Goal: Task Accomplishment & Management: Manage account settings

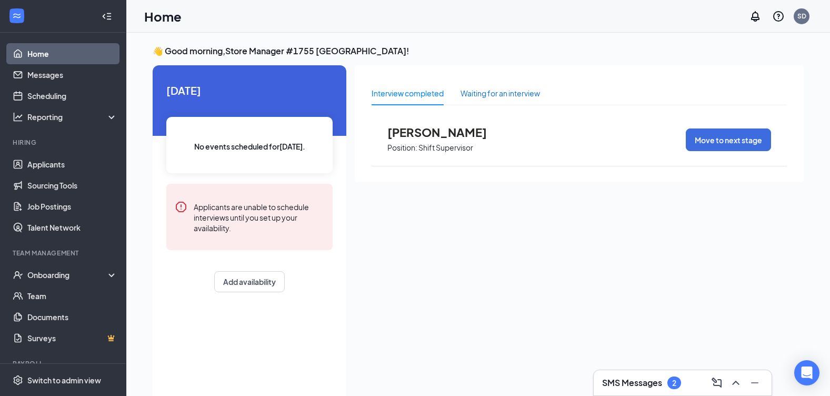
click at [474, 96] on div "Waiting for an interview" at bounding box center [500, 93] width 79 height 12
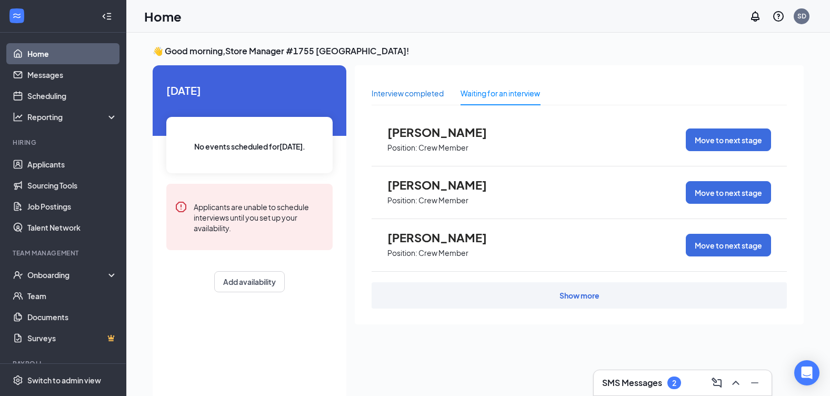
click at [416, 95] on div "Interview completed" at bounding box center [408, 93] width 72 height 12
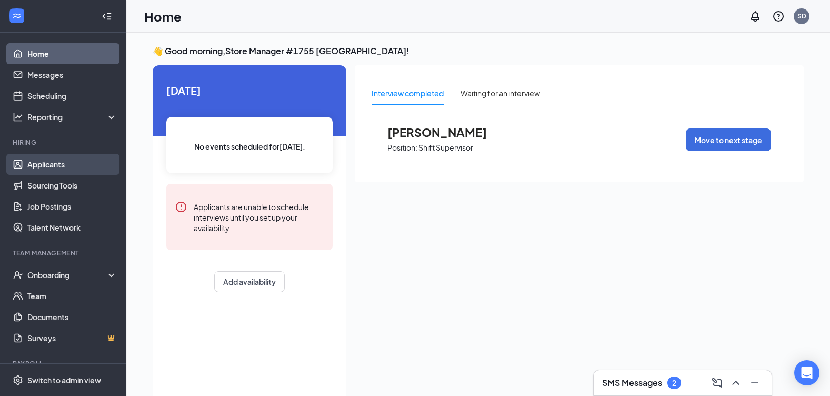
click at [86, 161] on link "Applicants" at bounding box center [72, 164] width 90 height 21
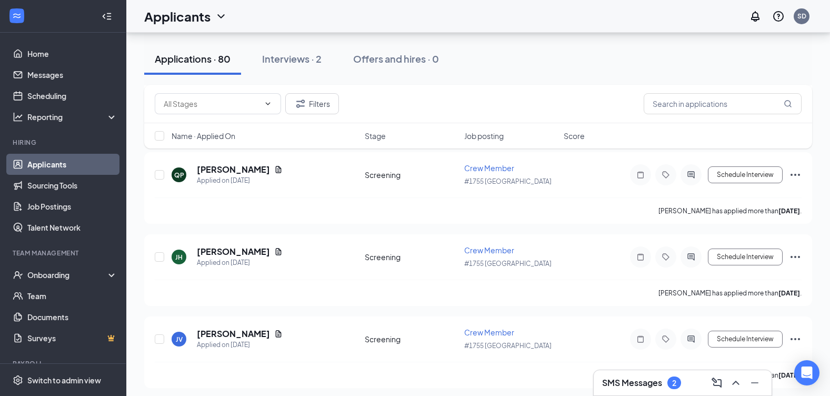
scroll to position [2632, 0]
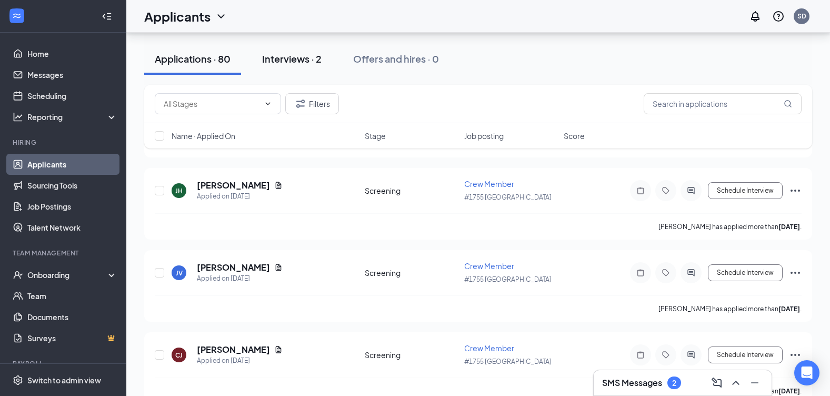
click at [276, 56] on div "Interviews · 2" at bounding box center [291, 58] width 59 height 13
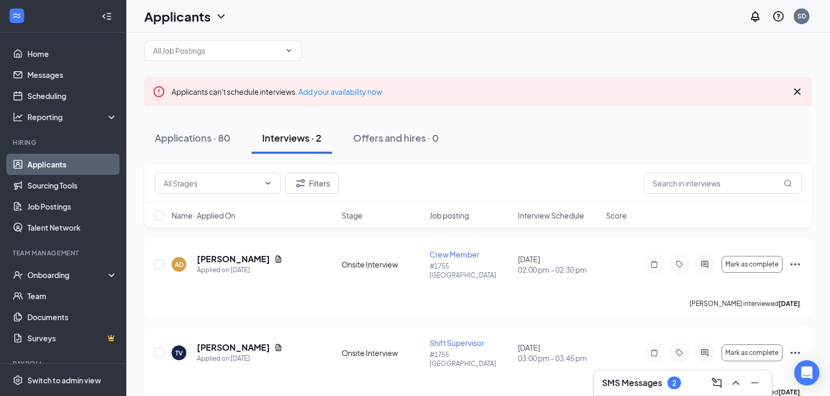
scroll to position [21, 0]
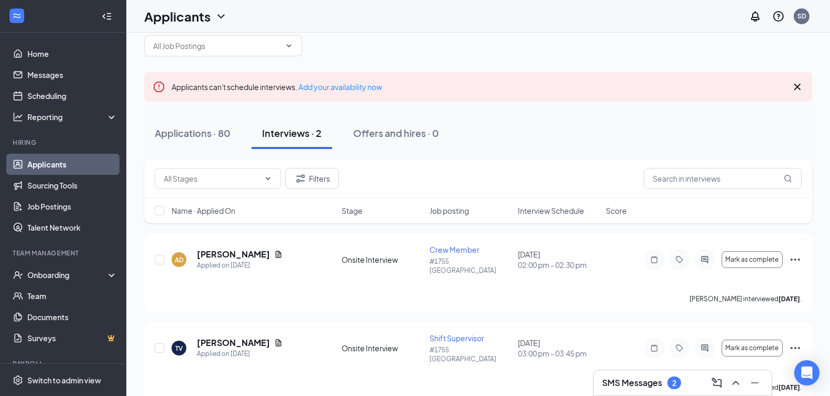
click at [661, 381] on h3 "SMS Messages" at bounding box center [632, 383] width 60 height 12
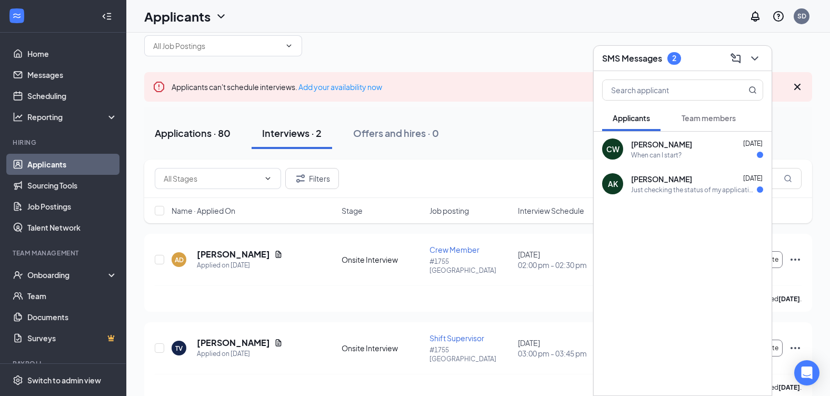
click at [212, 139] on button "Applications · 80" at bounding box center [192, 133] width 97 height 32
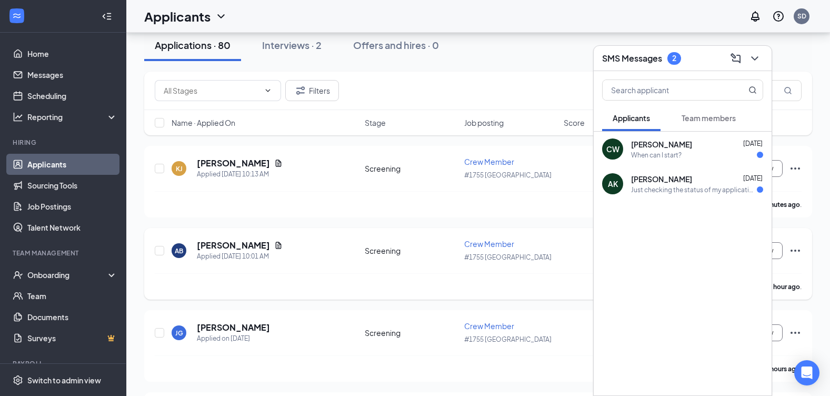
scroll to position [158, 0]
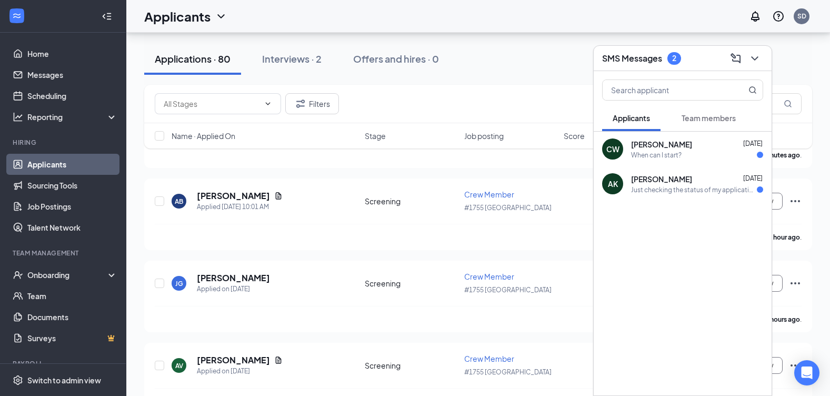
click at [763, 55] on div at bounding box center [753, 58] width 19 height 17
click at [753, 65] on button at bounding box center [754, 58] width 17 height 17
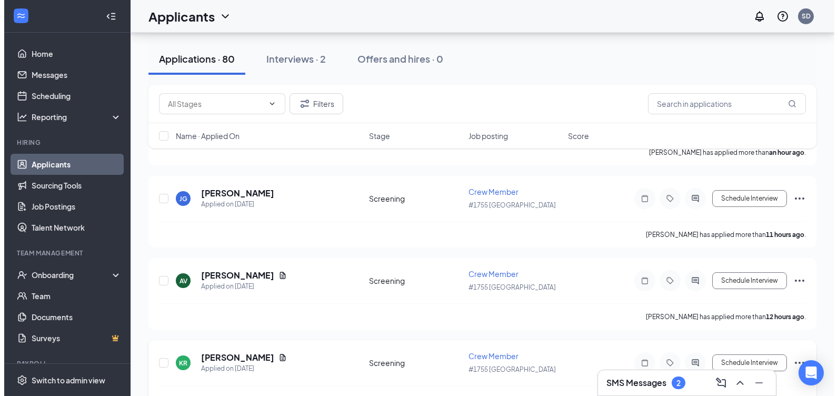
scroll to position [421, 0]
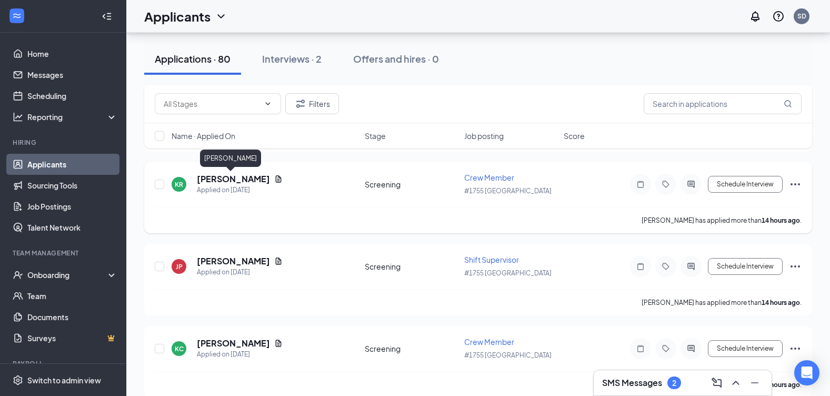
click at [211, 183] on h5 "[PERSON_NAME]" at bounding box center [233, 179] width 73 height 12
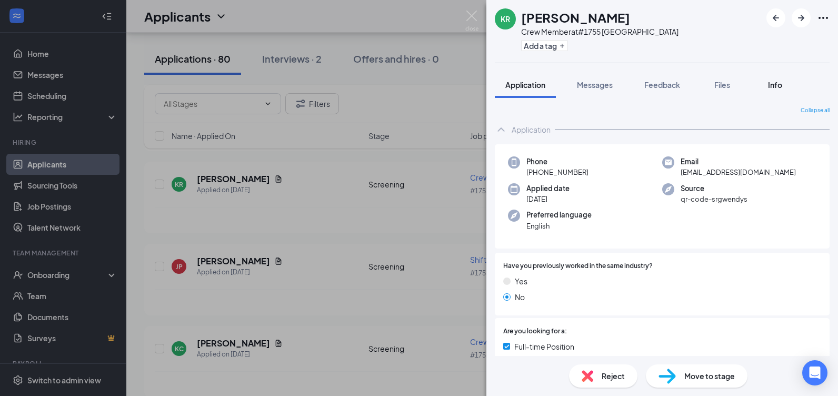
click at [767, 84] on div "Info" at bounding box center [774, 84] width 21 height 11
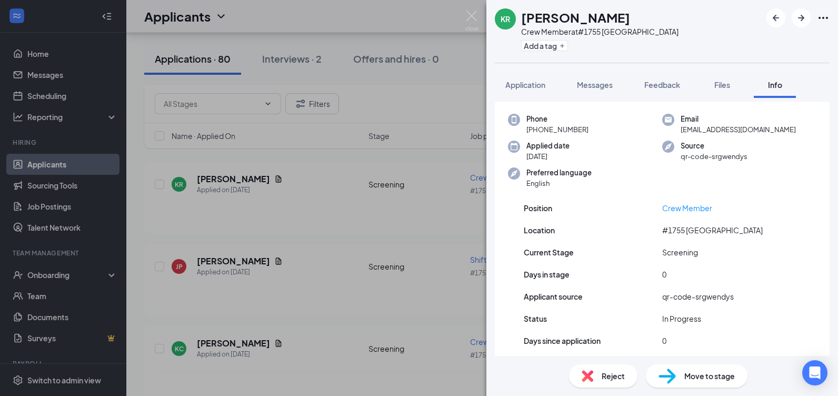
scroll to position [39, 0]
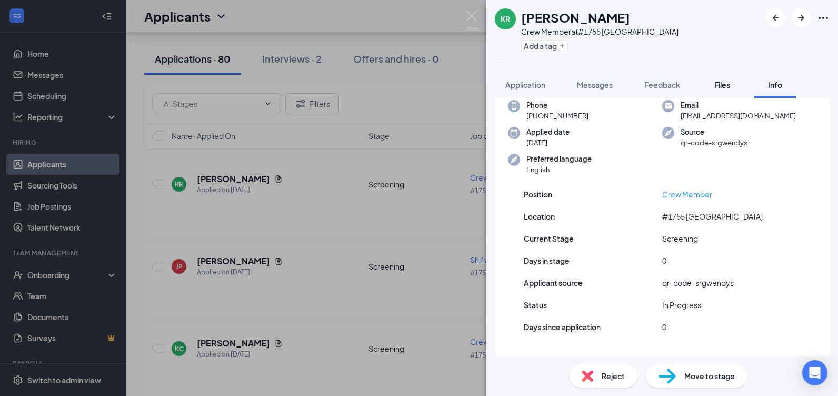
click at [710, 96] on button "Files" at bounding box center [722, 85] width 42 height 26
click at [723, 91] on button "Files" at bounding box center [722, 85] width 42 height 26
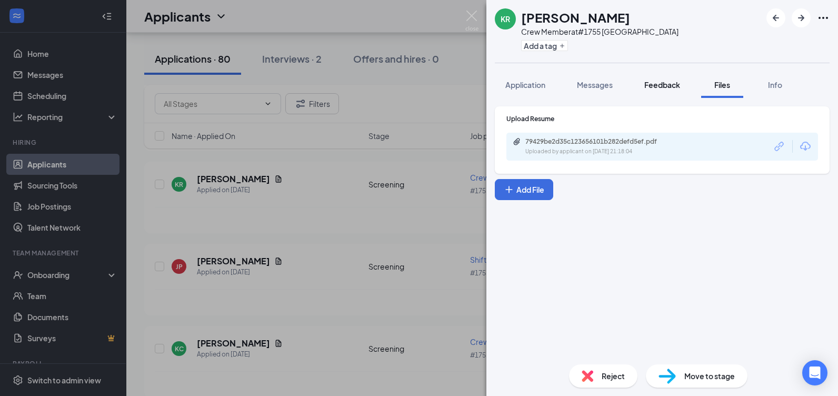
click at [675, 92] on button "Feedback" at bounding box center [662, 85] width 57 height 26
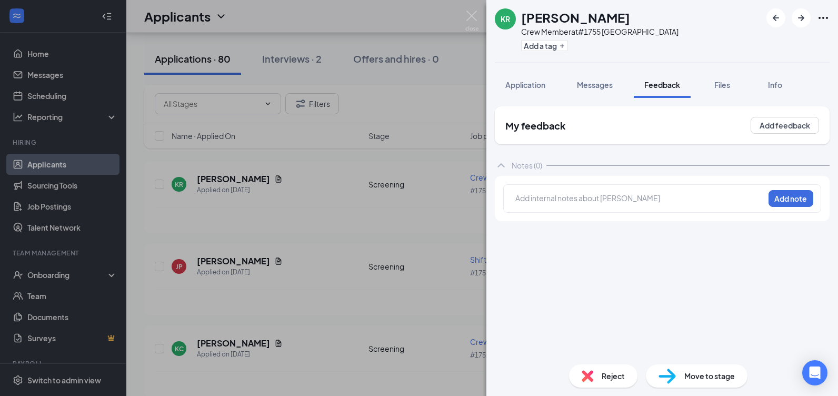
click at [591, 98] on div "My feedback Add feedback Notes (0) Add internal notes about Kaitlyn Rossi Add n…" at bounding box center [662, 227] width 352 height 258
click at [591, 85] on span "Messages" at bounding box center [595, 84] width 36 height 9
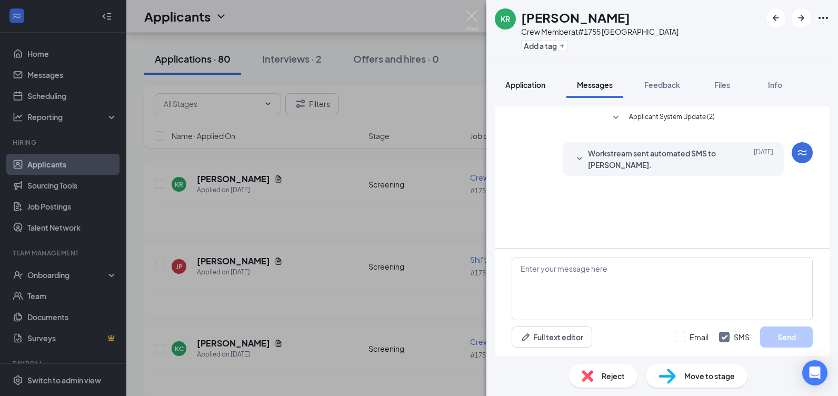
click at [520, 84] on span "Application" at bounding box center [525, 84] width 40 height 9
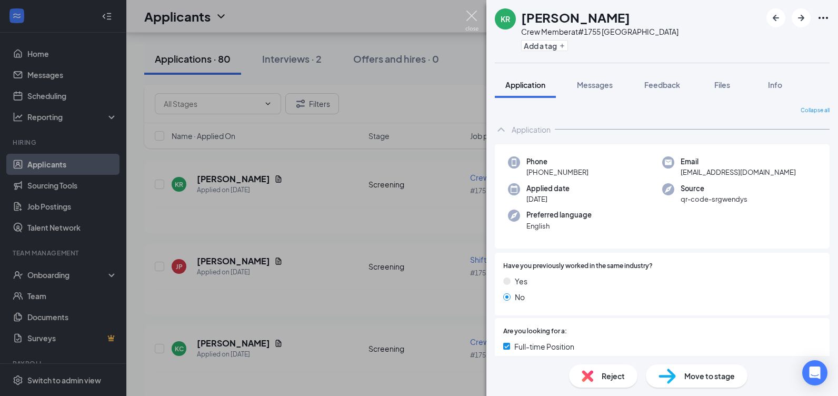
click at [471, 19] on img at bounding box center [471, 21] width 13 height 21
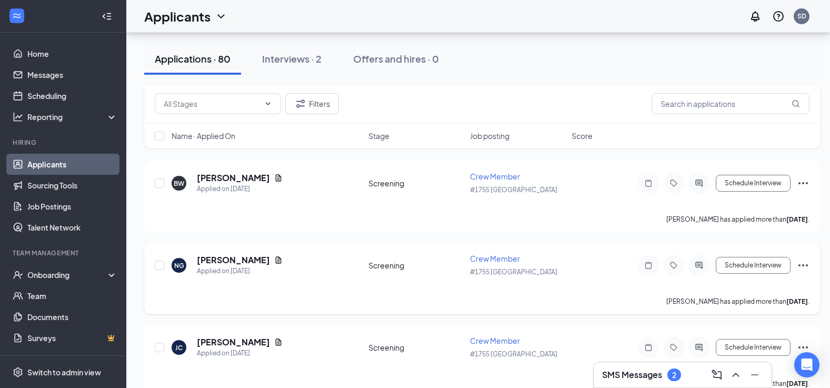
scroll to position [2158, 0]
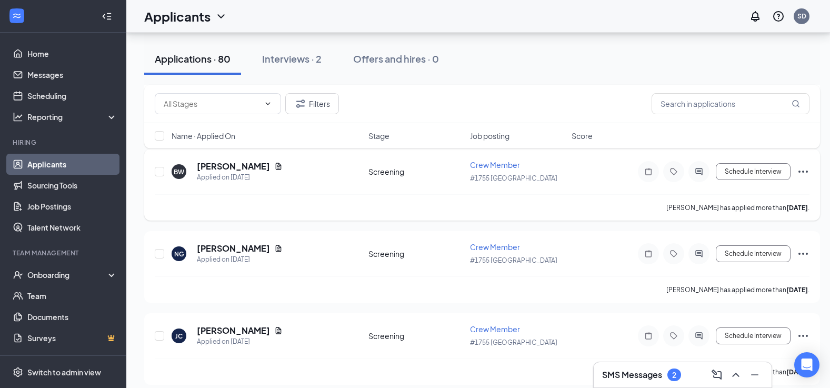
click at [287, 194] on div "BW Blaise Wayne Applied on Sep 14 Screening Crew Member #1755 South Deland Sche…" at bounding box center [482, 177] width 655 height 35
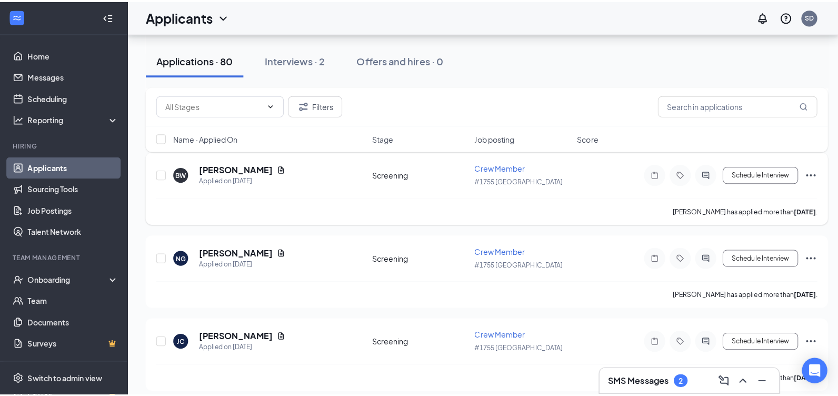
scroll to position [2053, 0]
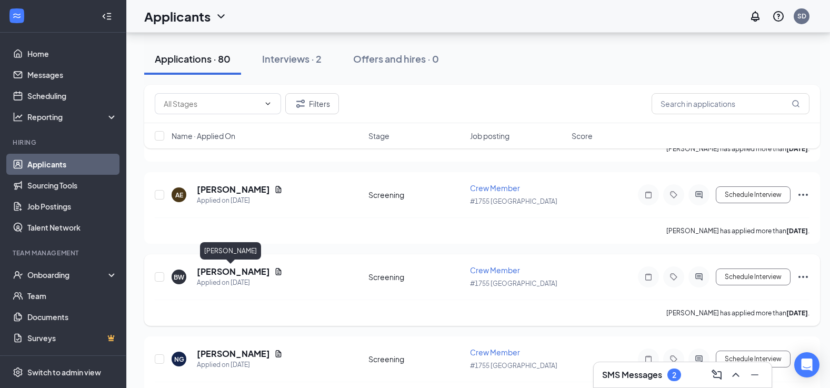
click at [206, 271] on h5 "[PERSON_NAME]" at bounding box center [233, 272] width 73 height 12
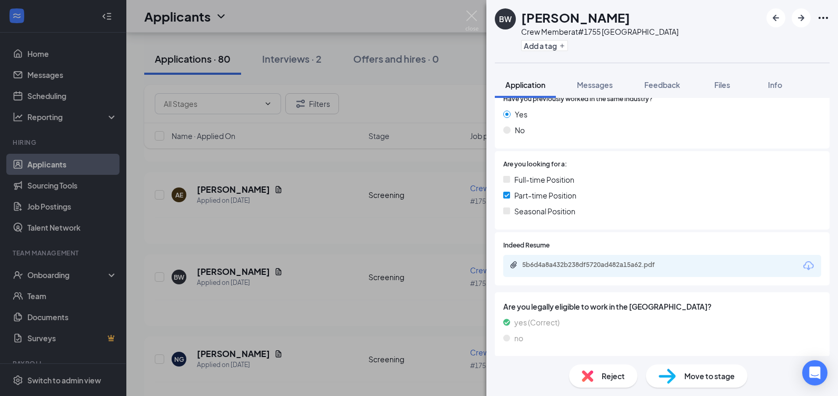
scroll to position [170, 0]
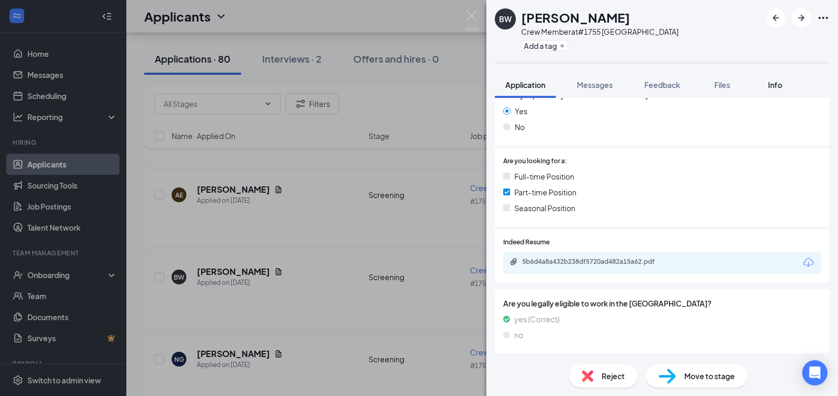
click at [768, 81] on div "Info" at bounding box center [774, 84] width 21 height 11
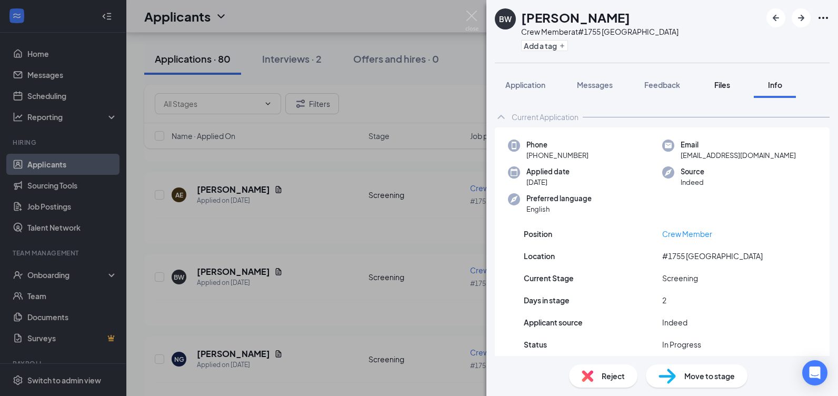
click at [722, 85] on span "Files" at bounding box center [722, 84] width 16 height 9
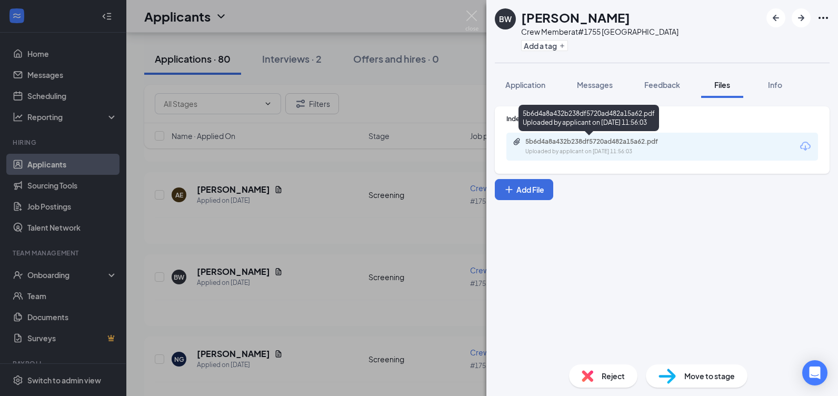
click at [582, 149] on div "Uploaded by applicant on Sep 14, 2025 at 11:56:03" at bounding box center [604, 151] width 158 height 8
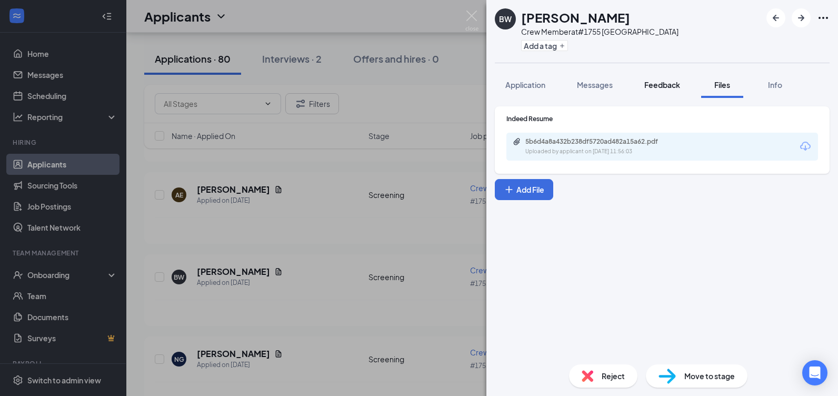
click at [661, 88] on span "Feedback" at bounding box center [662, 84] width 36 height 9
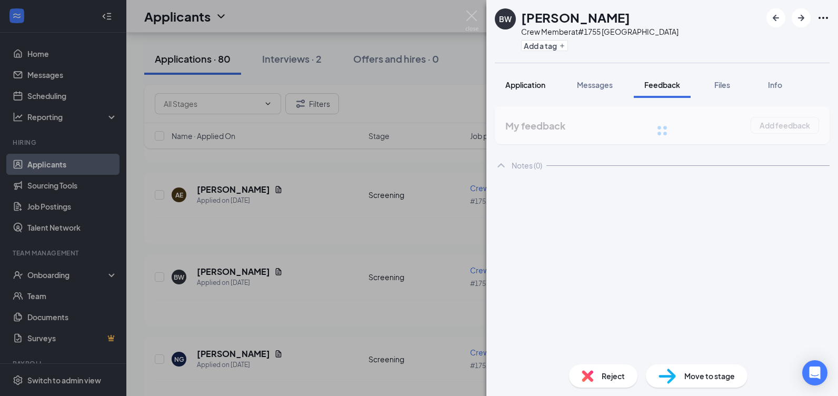
click at [535, 84] on span "Application" at bounding box center [525, 84] width 40 height 9
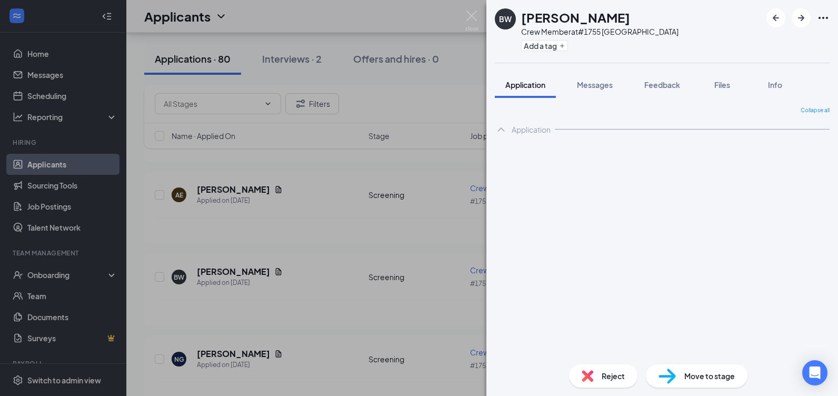
click at [537, 92] on button "Application" at bounding box center [525, 85] width 61 height 26
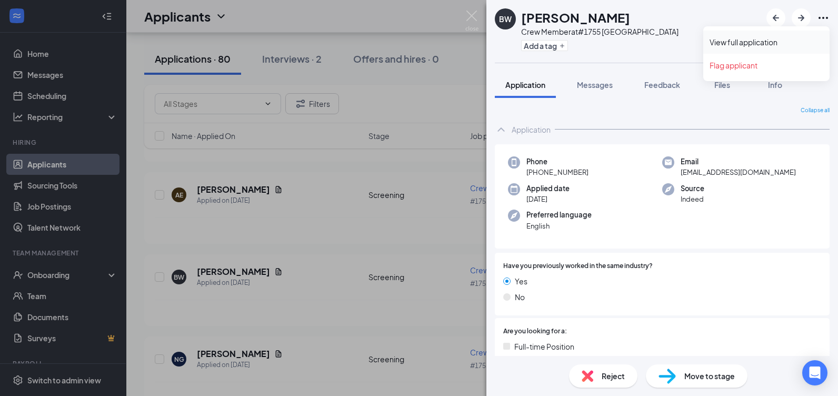
click at [766, 45] on link "View full application" at bounding box center [767, 42] width 114 height 11
click at [401, 206] on div "BW Blaise Wayne Crew Member at #1755 South Deland Add a tag Application Message…" at bounding box center [419, 198] width 838 height 396
click at [467, 12] on div "Applicants SD" at bounding box center [482, 16] width 712 height 33
click at [468, 18] on div "Applicants SD" at bounding box center [482, 16] width 712 height 33
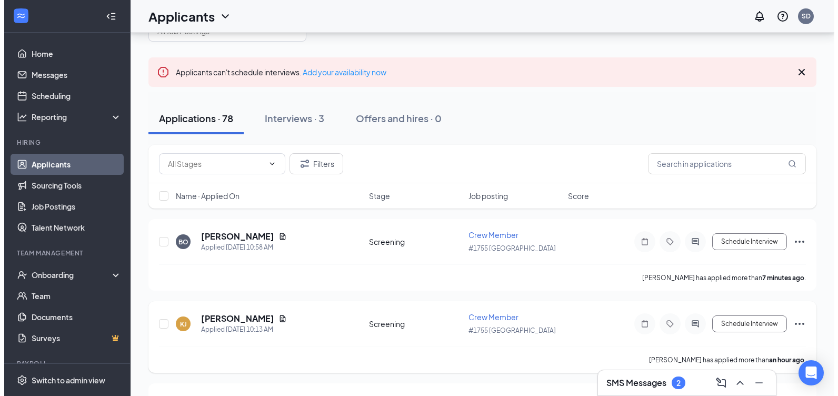
scroll to position [53, 0]
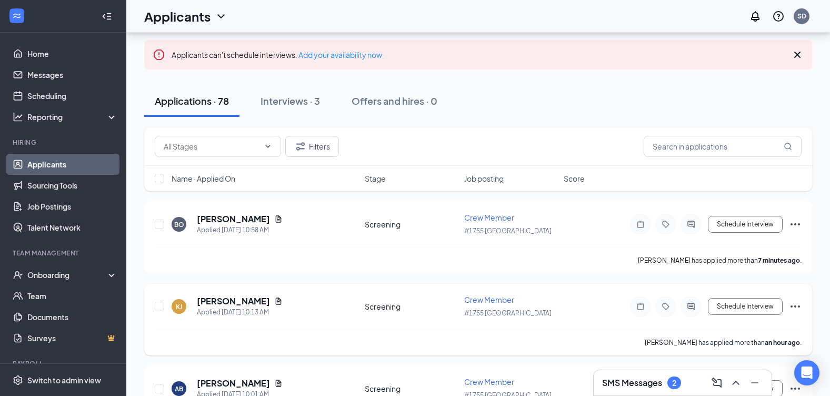
click at [293, 310] on div "KJ Kyle Jones Applied Today 10:13 AM" at bounding box center [265, 306] width 187 height 22
click at [212, 305] on h5 "[PERSON_NAME]" at bounding box center [233, 301] width 73 height 12
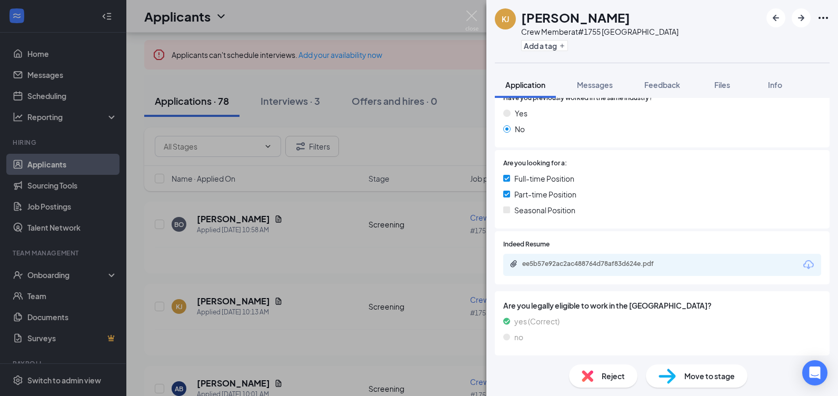
scroll to position [170, 0]
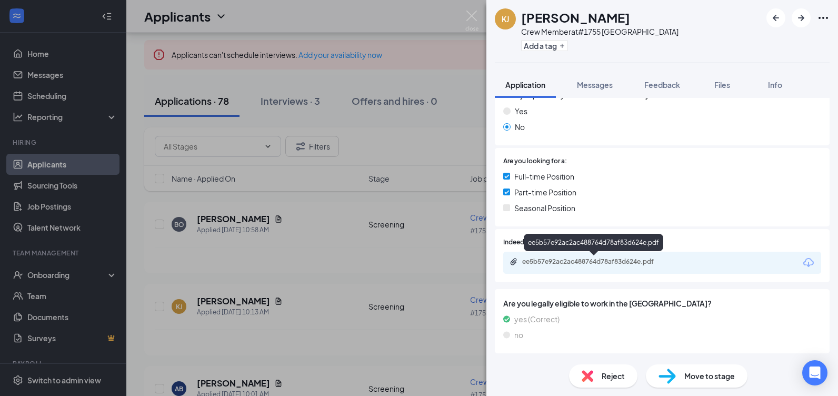
click at [569, 259] on div "ee5b57e92ac2ac488764d78af83d624e.pdf" at bounding box center [595, 261] width 147 height 8
click at [474, 17] on img at bounding box center [471, 21] width 13 height 21
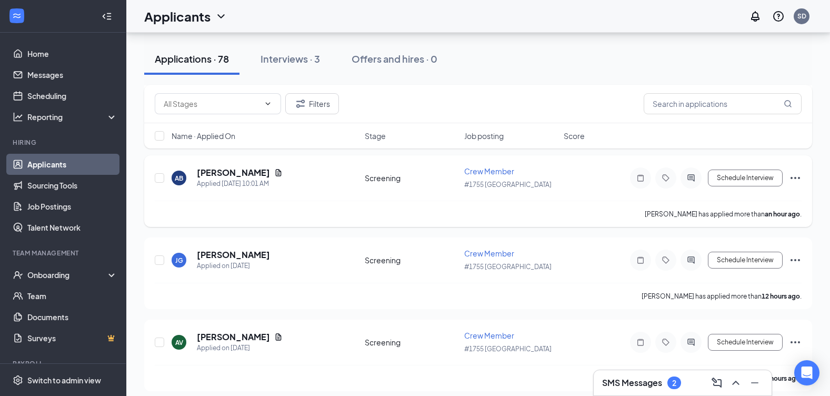
scroll to position [368, 0]
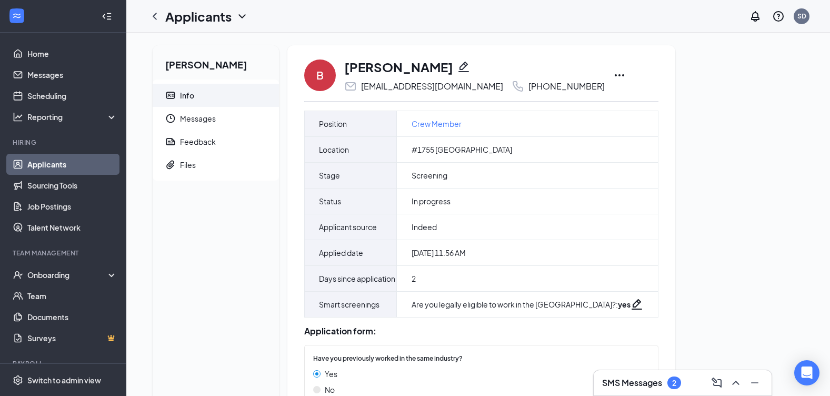
click at [624, 75] on icon "Ellipses" at bounding box center [619, 75] width 9 height 2
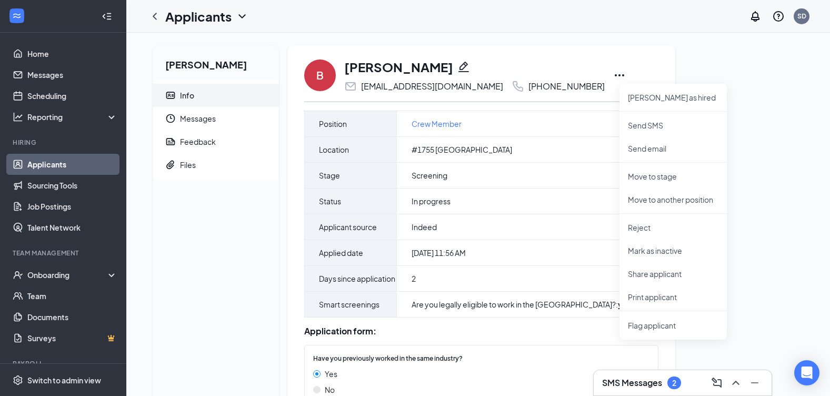
click at [782, 97] on div "[PERSON_NAME] Info Messages Feedback Files B [PERSON_NAME] [EMAIL_ADDRESS][DOMA…" at bounding box center [478, 281] width 668 height 472
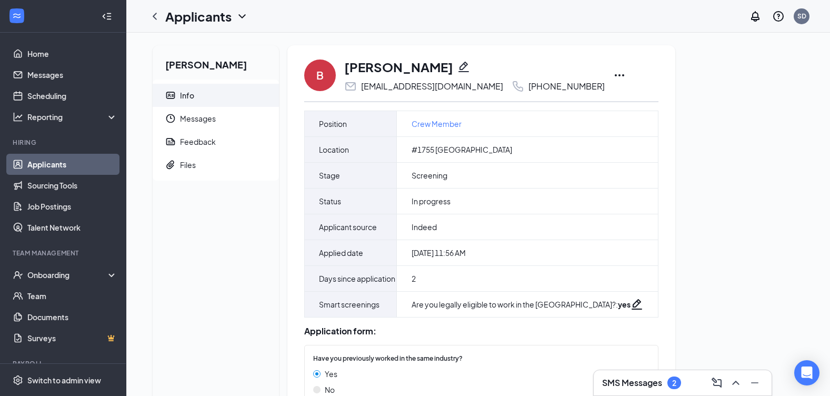
click at [672, 380] on div "2" at bounding box center [674, 382] width 14 height 13
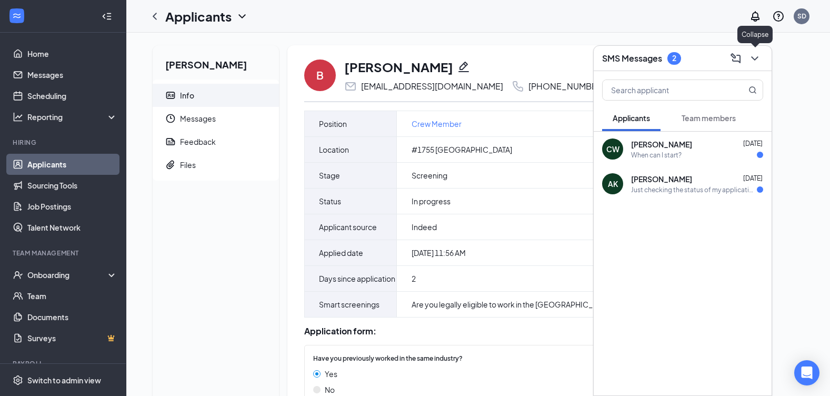
click at [750, 65] on button at bounding box center [754, 58] width 17 height 17
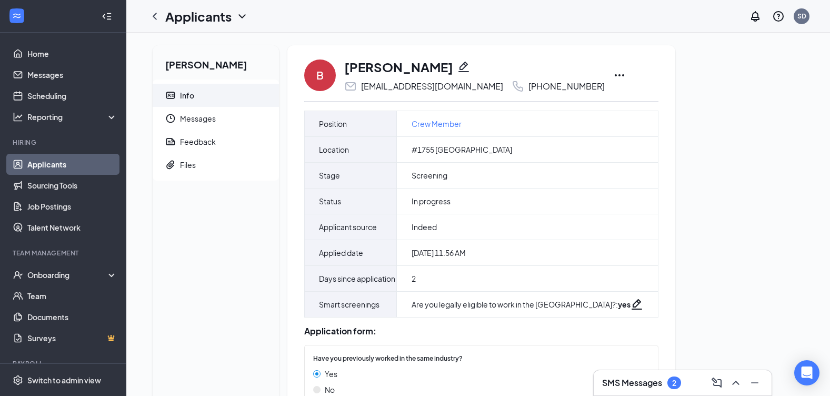
click at [624, 75] on icon "Ellipses" at bounding box center [619, 75] width 9 height 2
click at [156, 23] on div at bounding box center [154, 16] width 21 height 21
click at [157, 20] on icon "ChevronLeft" at bounding box center [154, 16] width 13 height 13
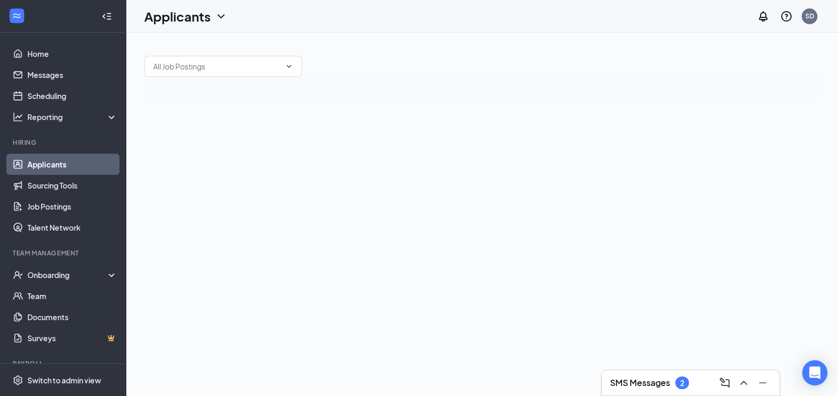
click at [79, 161] on link "Applicants" at bounding box center [72, 164] width 90 height 21
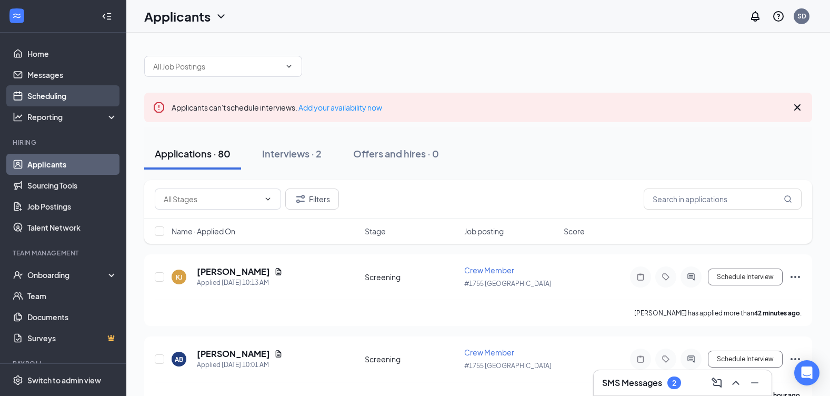
click at [38, 89] on link "Scheduling" at bounding box center [72, 95] width 90 height 21
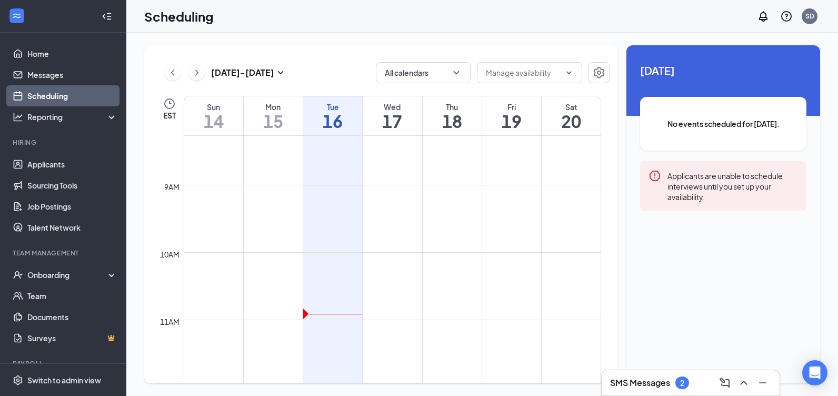
scroll to position [675, 0]
click at [337, 196] on td at bounding box center [392, 193] width 417 height 17
click at [307, 197] on td at bounding box center [392, 193] width 417 height 17
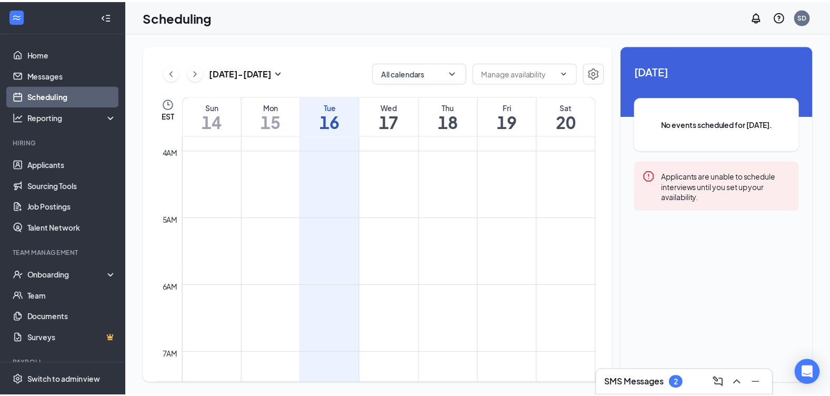
scroll to position [254, 0]
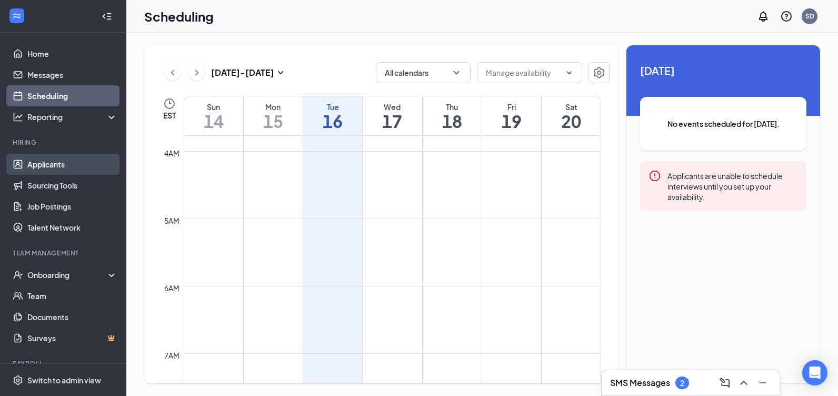
click at [69, 161] on link "Applicants" at bounding box center [72, 164] width 90 height 21
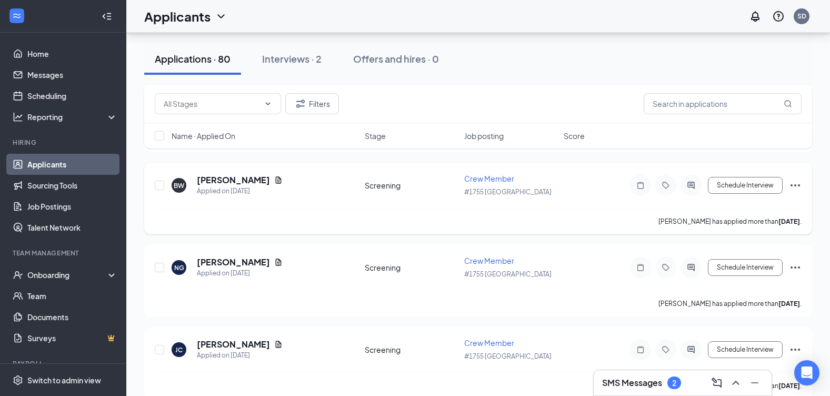
scroll to position [2053, 0]
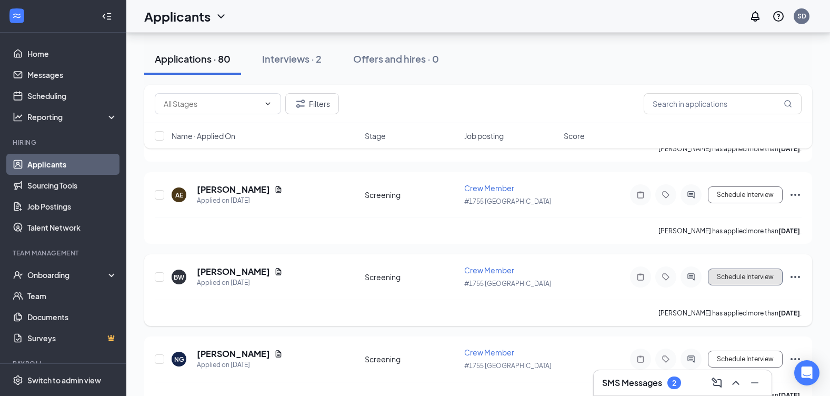
click at [734, 277] on button "Schedule Interview" at bounding box center [745, 276] width 75 height 17
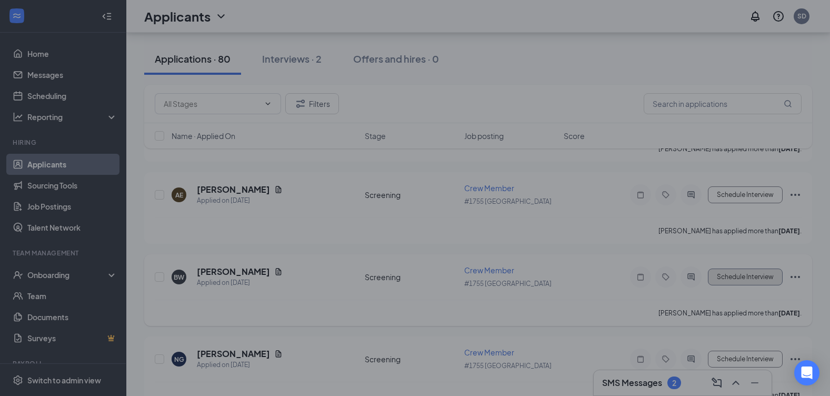
type input "Onsite Interview (next stage)"
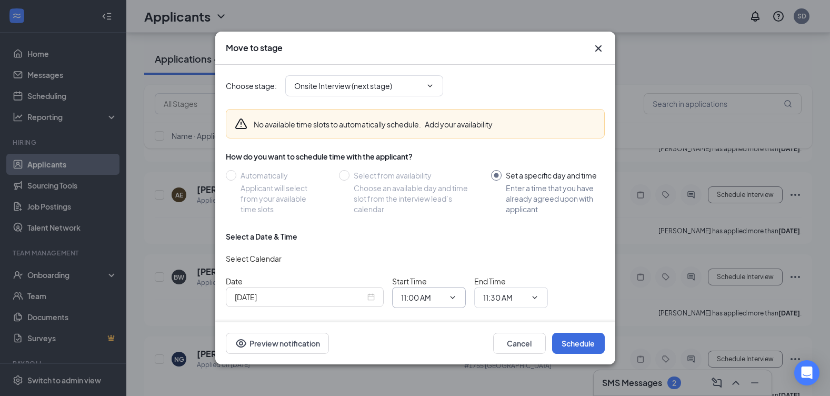
click at [450, 300] on icon "ChevronDown" at bounding box center [452, 297] width 8 height 8
click at [446, 300] on span at bounding box center [451, 297] width 11 height 8
click at [452, 301] on icon "ChevronDown" at bounding box center [452, 297] width 8 height 8
click at [530, 302] on span "11:30 AM" at bounding box center [511, 297] width 74 height 21
click at [451, 300] on icon "ChevronDown" at bounding box center [452, 297] width 8 height 8
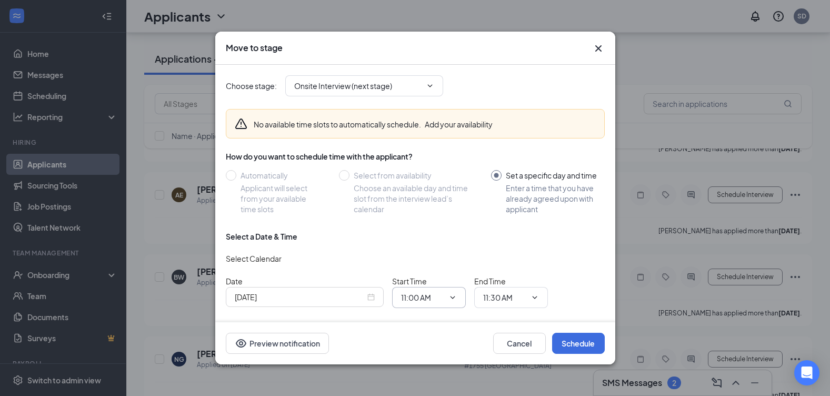
drag, startPoint x: 437, startPoint y: 303, endPoint x: 401, endPoint y: 313, distance: 38.2
click at [437, 303] on input "11:00 AM" at bounding box center [422, 298] width 43 height 12
click at [438, 158] on div "05:00 PM" at bounding box center [425, 159] width 31 height 12
type input "05:00 PM"
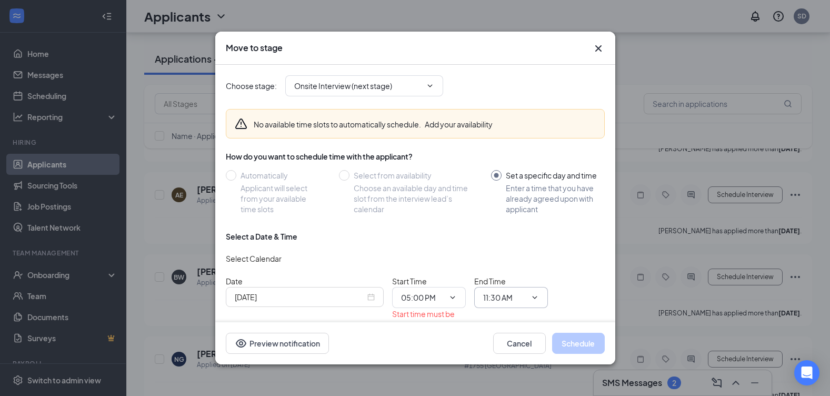
click at [531, 298] on icon "ChevronDown" at bounding box center [535, 297] width 8 height 8
click at [536, 304] on span "11:30 AM" at bounding box center [511, 297] width 74 height 21
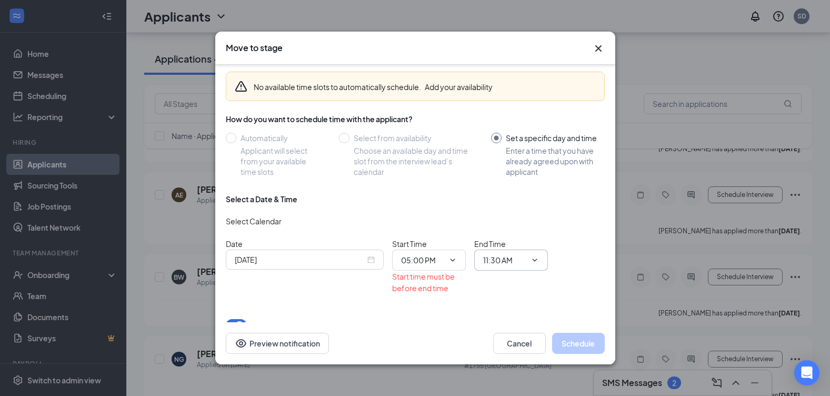
scroll to position [57, 0]
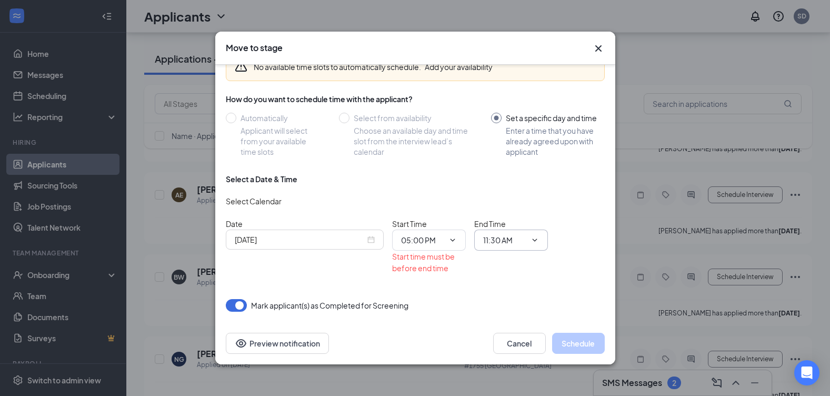
click at [532, 239] on icon "ChevronDown" at bounding box center [535, 240] width 8 height 8
click at [534, 242] on icon "ChevronDown" at bounding box center [535, 240] width 8 height 8
click at [530, 242] on span at bounding box center [534, 240] width 11 height 8
click at [501, 242] on input "11:30 AM" at bounding box center [504, 240] width 43 height 12
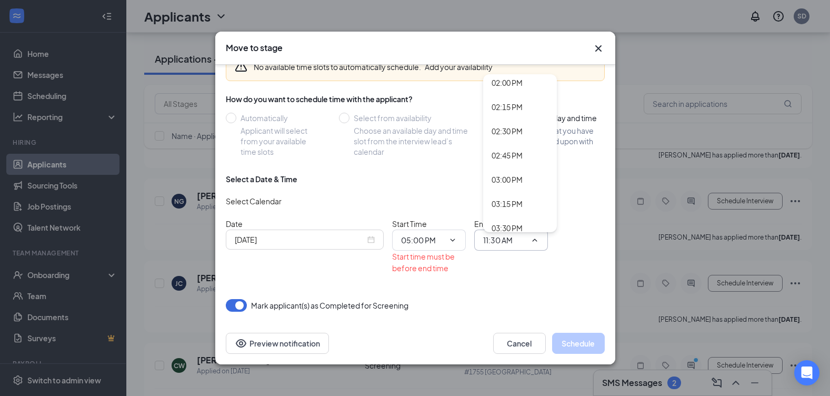
scroll to position [1579, 0]
click at [513, 201] on div "05:30 PM" at bounding box center [507, 202] width 31 height 12
type input "05:30 PM"
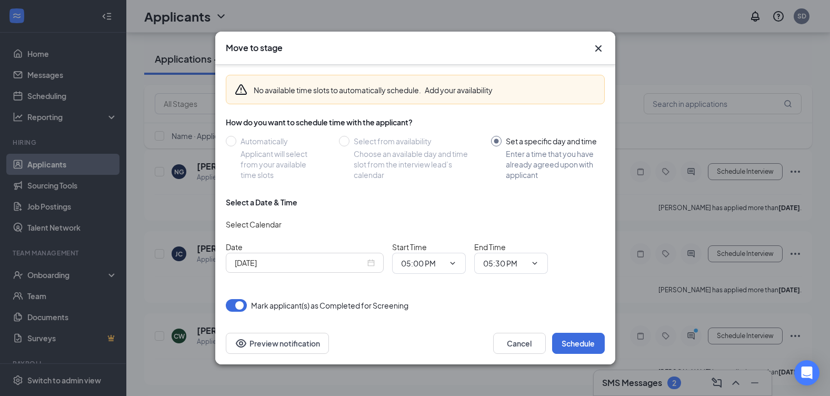
scroll to position [2316, 0]
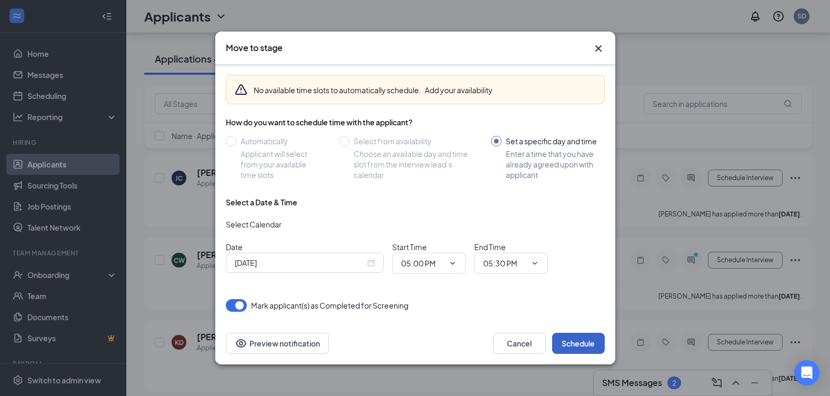
click at [571, 344] on button "Schedule" at bounding box center [578, 343] width 53 height 21
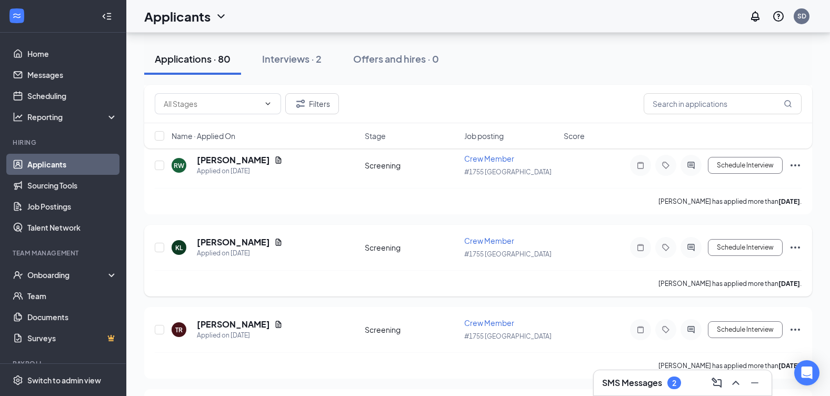
scroll to position [5264, 0]
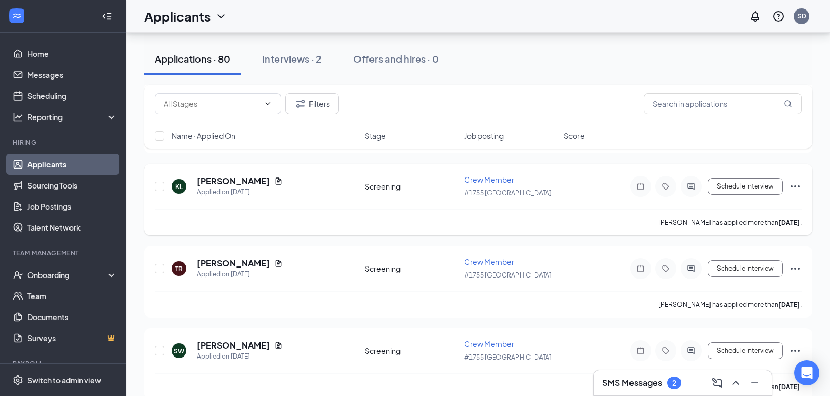
click at [796, 186] on icon "Ellipses" at bounding box center [795, 186] width 9 height 2
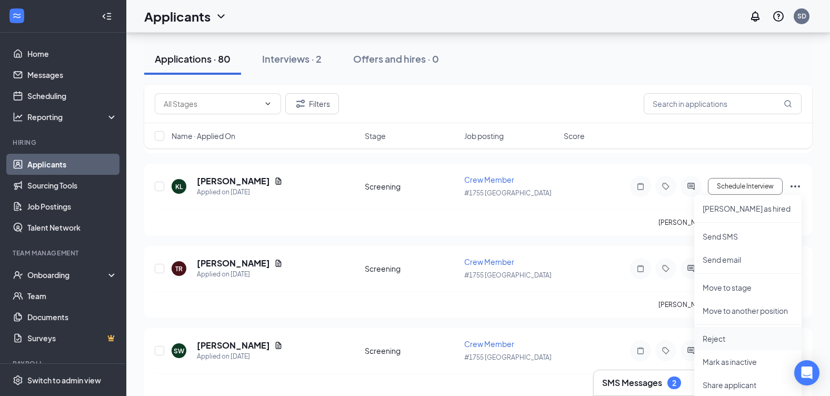
click at [740, 337] on p "Reject" at bounding box center [748, 338] width 91 height 11
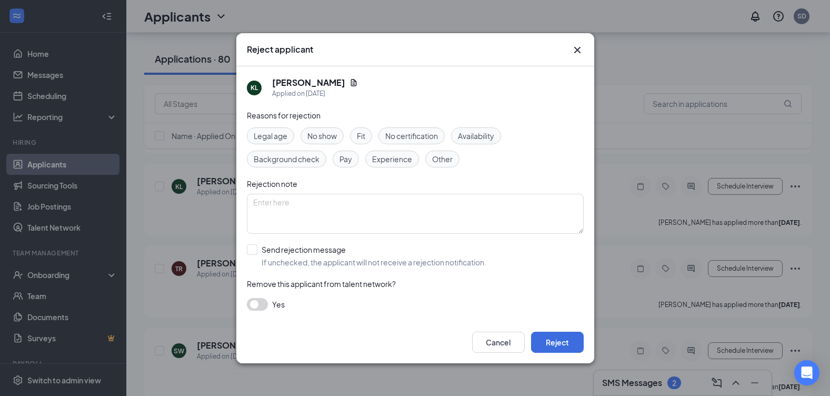
click at [295, 165] on div "Background check" at bounding box center [286, 159] width 79 height 17
click at [539, 340] on button "Reject" at bounding box center [557, 342] width 53 height 21
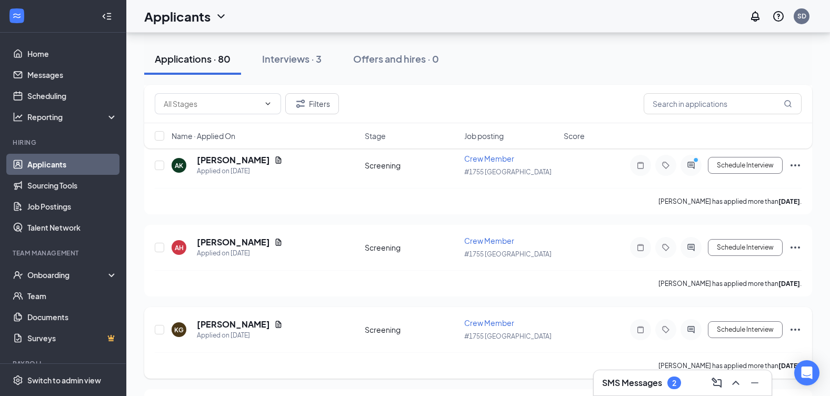
scroll to position [6212, 0]
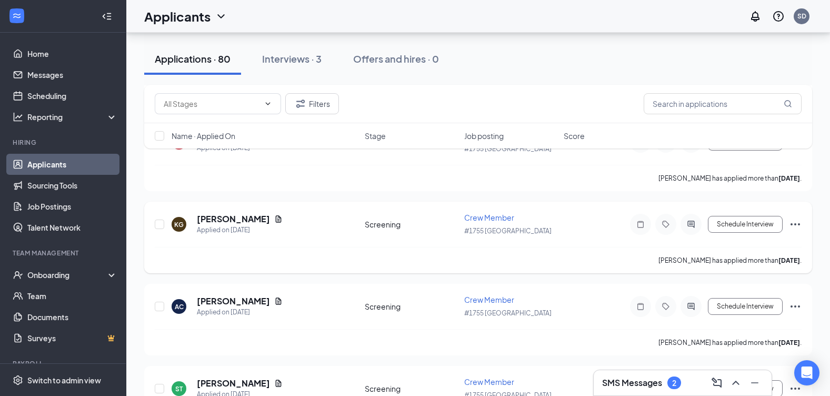
click at [797, 223] on icon "Ellipses" at bounding box center [795, 224] width 13 height 13
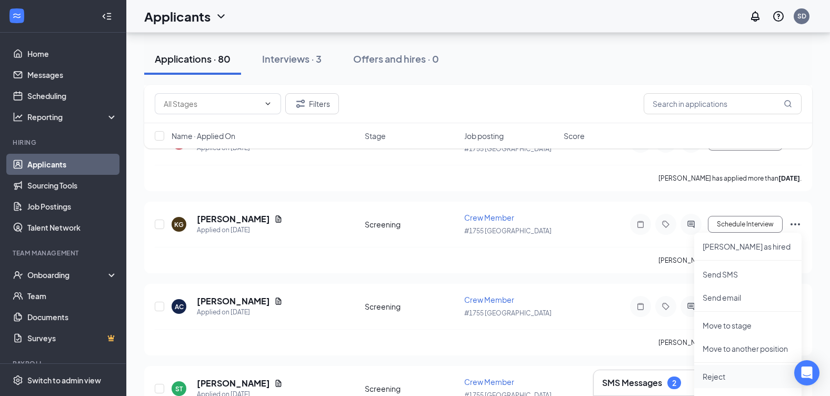
click at [706, 377] on p "Reject" at bounding box center [748, 376] width 91 height 11
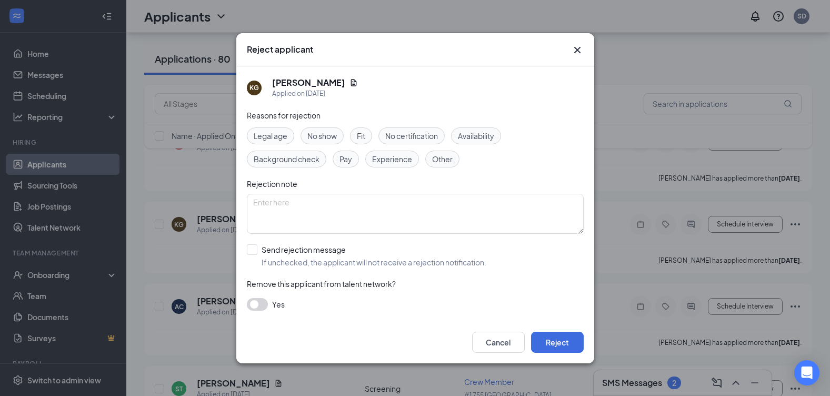
click at [299, 163] on span "Background check" at bounding box center [287, 159] width 66 height 12
click at [557, 341] on button "Reject" at bounding box center [557, 342] width 53 height 21
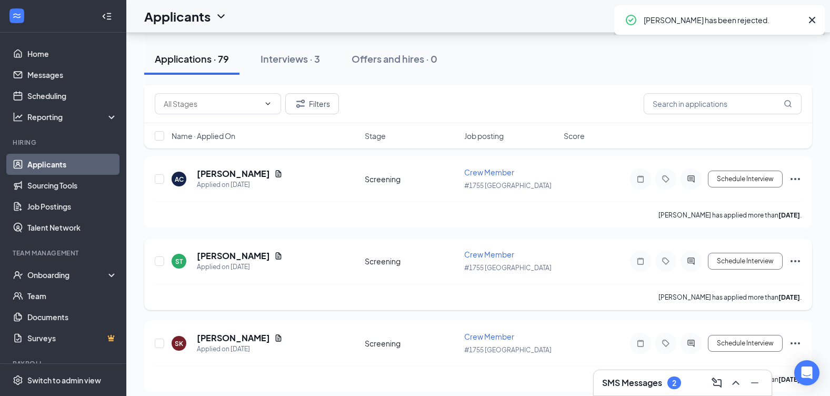
scroll to position [6348, 0]
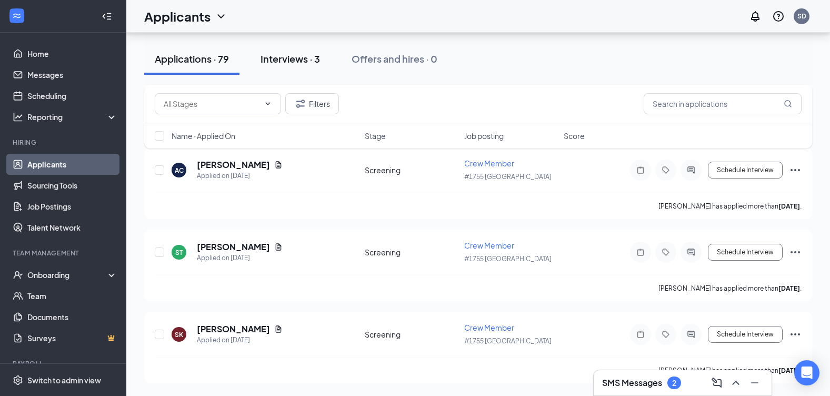
click at [284, 59] on div "Interviews · 3" at bounding box center [290, 58] width 59 height 13
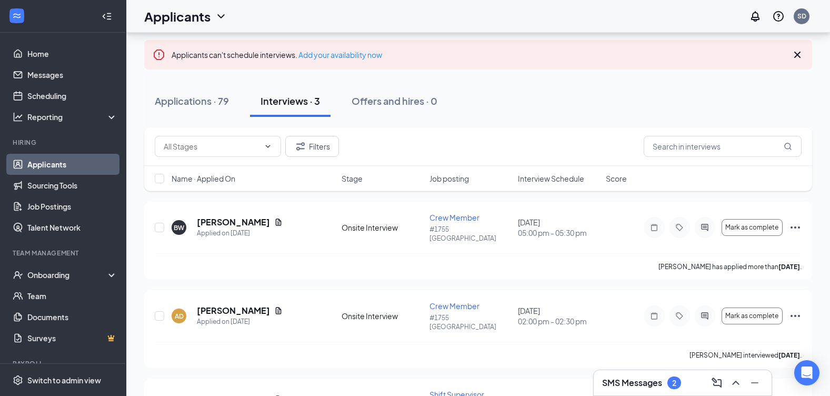
scroll to position [101, 0]
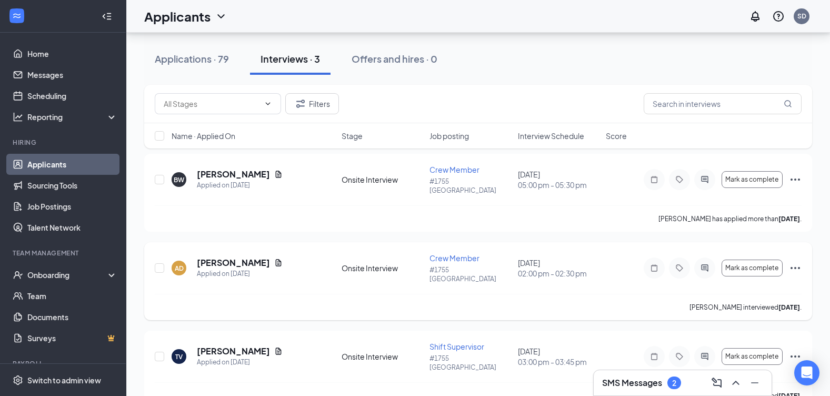
click at [792, 262] on icon "Ellipses" at bounding box center [795, 268] width 13 height 13
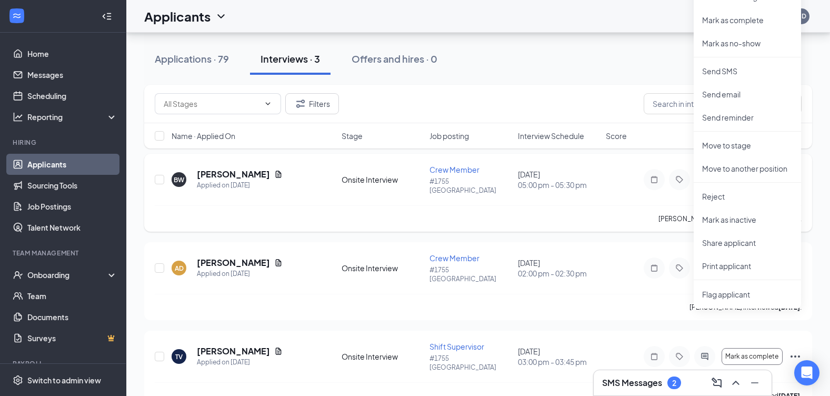
click at [581, 218] on div "[PERSON_NAME] has applied more than [DATE] ." at bounding box center [478, 218] width 647 height 26
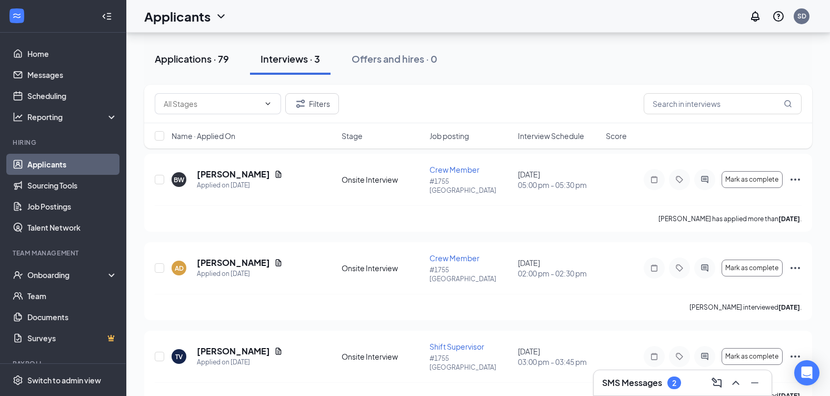
click at [222, 55] on div "Applications · 79" at bounding box center [192, 58] width 74 height 13
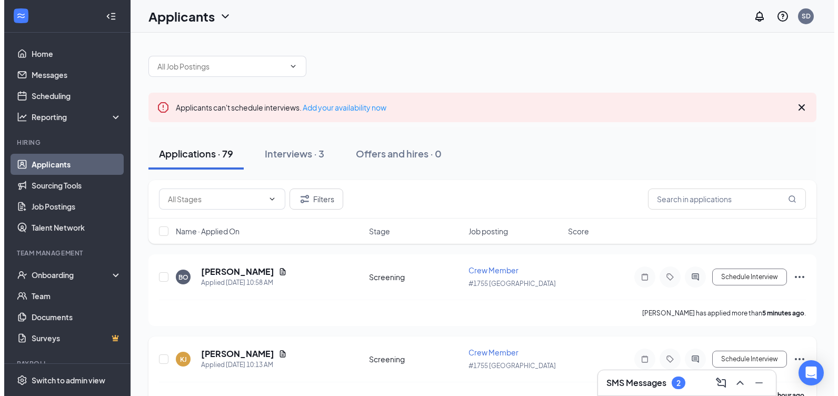
scroll to position [105, 0]
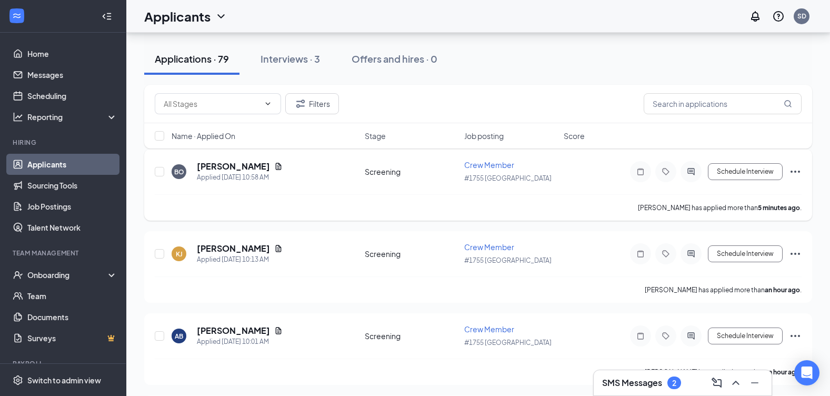
click at [177, 174] on div "BO" at bounding box center [179, 171] width 10 height 9
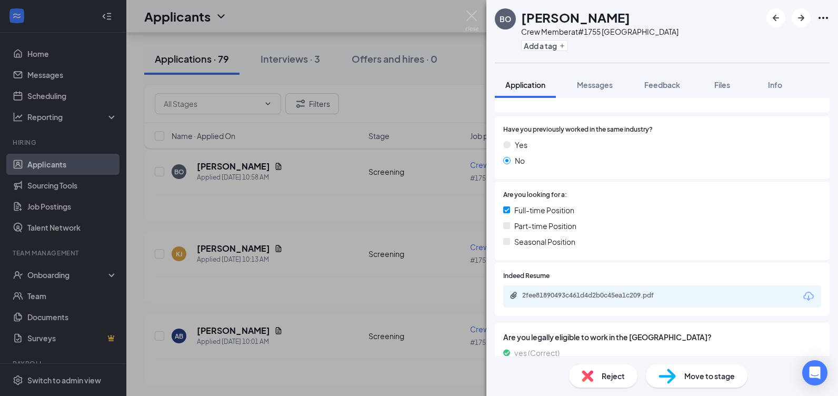
scroll to position [170, 0]
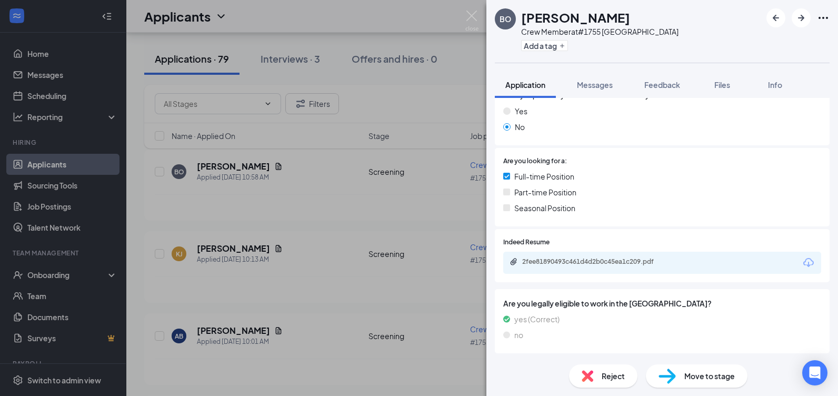
click at [803, 267] on icon "Download" at bounding box center [808, 262] width 13 height 13
